Goal: Task Accomplishment & Management: Manage account settings

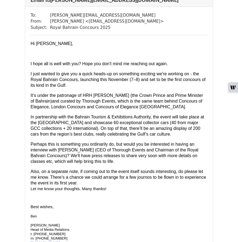
scroll to position [52, 0]
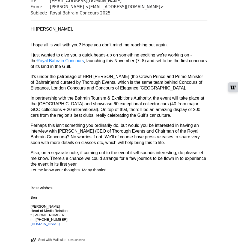
scroll to position [632, 0]
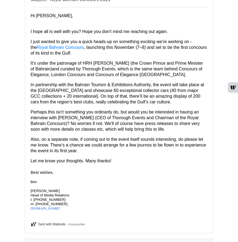
scroll to position [84, 0]
